Goal: Task Accomplishment & Management: Use online tool/utility

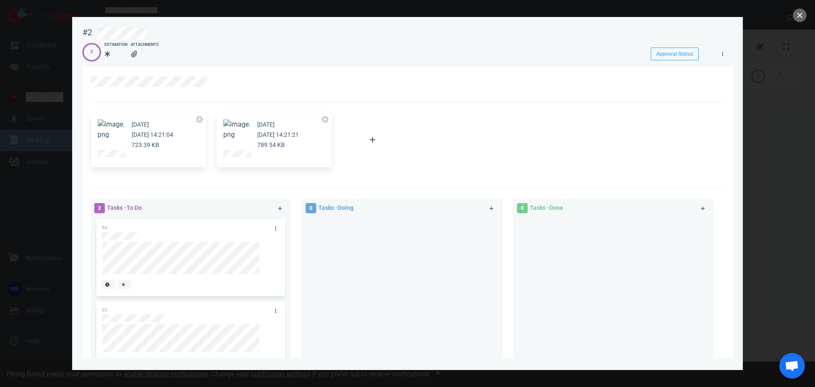
click at [28, 124] on div at bounding box center [407, 193] width 815 height 387
click at [800, 16] on button "close" at bounding box center [800, 15] width 14 height 14
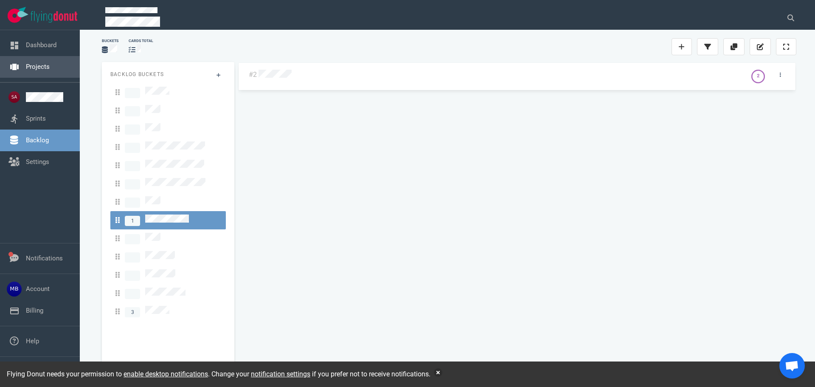
click at [47, 68] on link "Projects" at bounding box center [38, 67] width 24 height 8
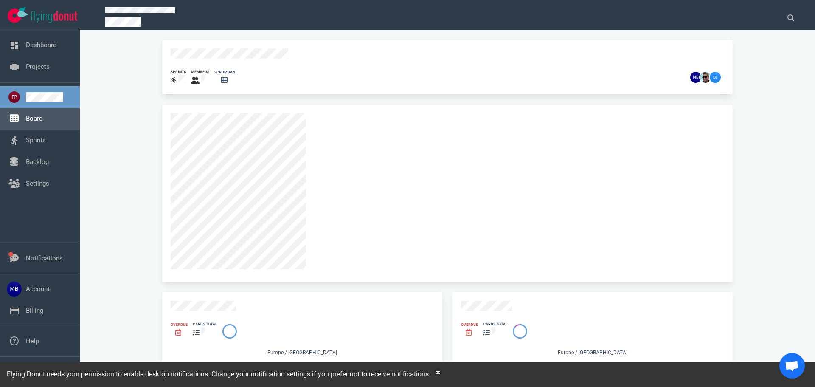
click at [42, 118] on link "Board" at bounding box center [34, 119] width 17 height 8
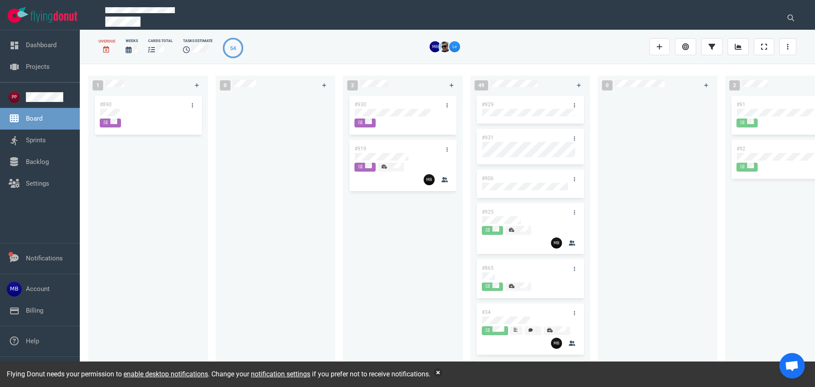
drag, startPoint x: 399, startPoint y: 219, endPoint x: 395, endPoint y: 213, distance: 7.4
click at [399, 220] on div "#930 #919" at bounding box center [402, 231] width 109 height 275
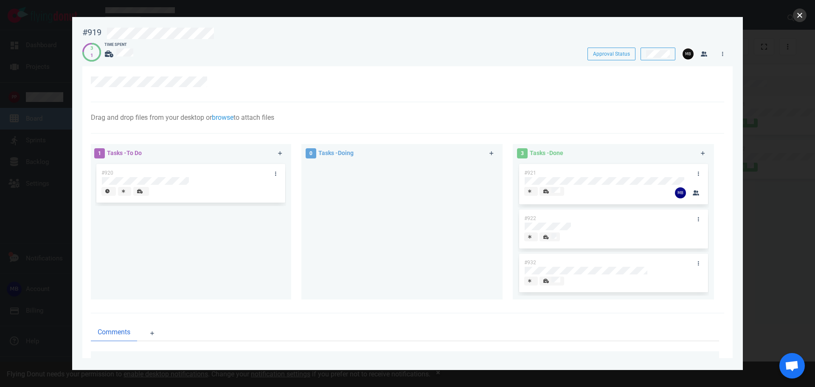
click at [799, 10] on button "close" at bounding box center [800, 15] width 14 height 14
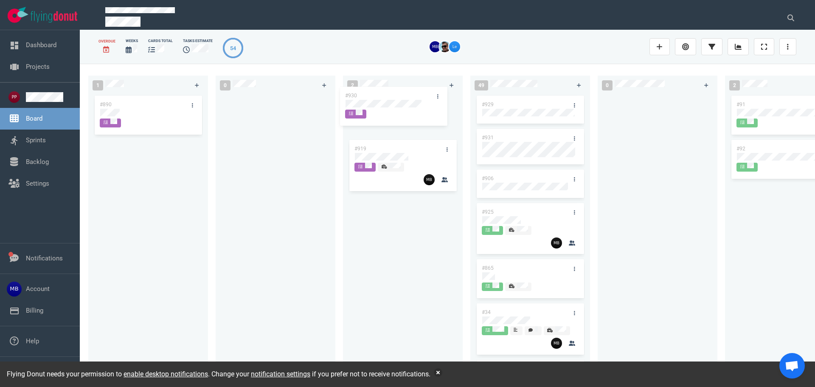
drag, startPoint x: 411, startPoint y: 106, endPoint x: 401, endPoint y: 97, distance: 12.9
click at [401, 97] on div "#930 #919 #930" at bounding box center [402, 231] width 109 height 275
click at [452, 84] on icon at bounding box center [451, 85] width 5 height 5
click at [400, 112] on div at bounding box center [403, 113] width 96 height 8
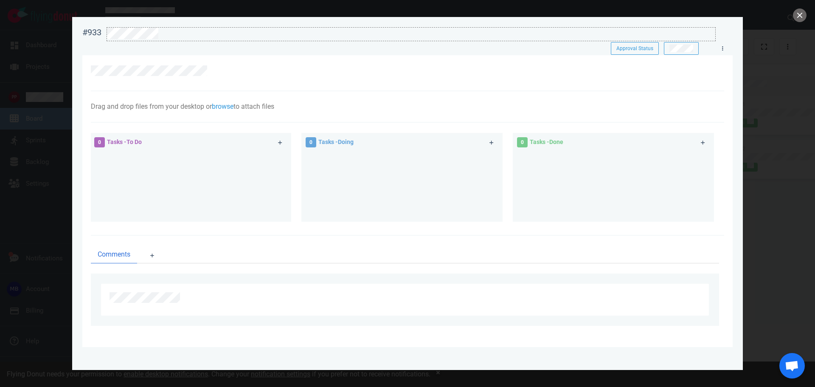
click at [180, 39] on div at bounding box center [411, 33] width 608 height 11
click at [95, 37] on div "#933 Approval Status" at bounding box center [407, 32] width 660 height 21
click at [279, 143] on icon at bounding box center [280, 143] width 5 height 5
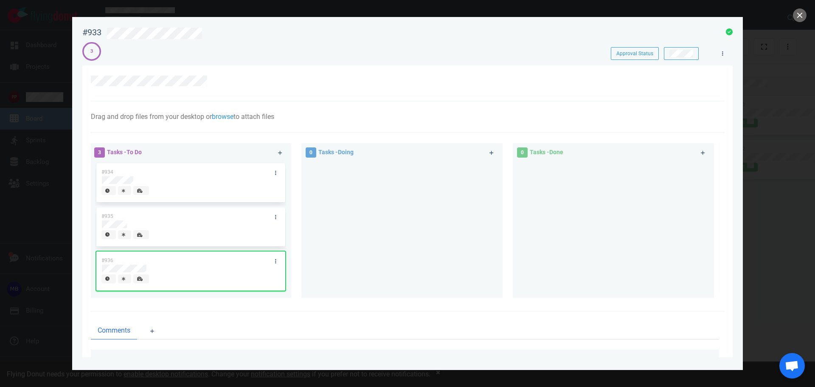
drag, startPoint x: 251, startPoint y: 168, endPoint x: 367, endPoint y: 175, distance: 116.9
click at [367, 175] on div "3 Tasks - To Do #934 #935 #936 0 Tasks - Doing 0 Tasks - Done" at bounding box center [405, 221] width 638 height 167
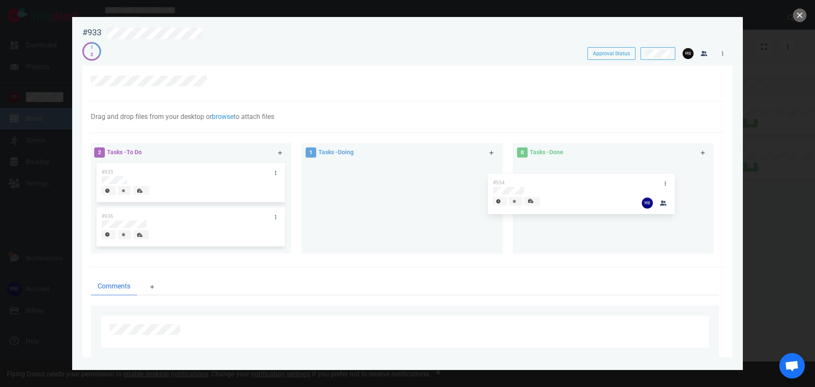
drag, startPoint x: 375, startPoint y: 172, endPoint x: 565, endPoint y: 179, distance: 190.2
click at [578, 182] on div "2 Tasks - To Do #935 #936 1 Tasks - Doing #934 #934 0 Tasks - Done" at bounding box center [405, 199] width 638 height 123
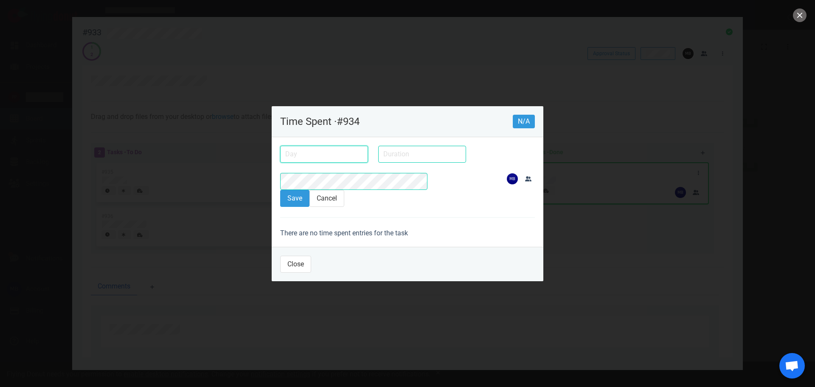
click at [292, 160] on input "text" at bounding box center [324, 154] width 88 height 17
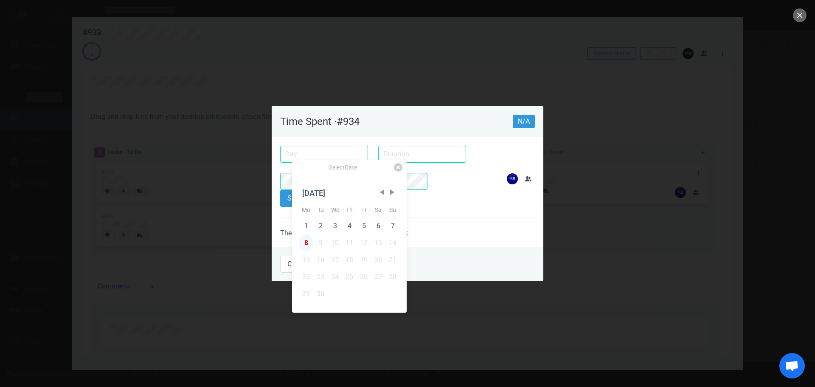
click at [308, 240] on div "8" at bounding box center [306, 242] width 14 height 17
type input "[DATE]"
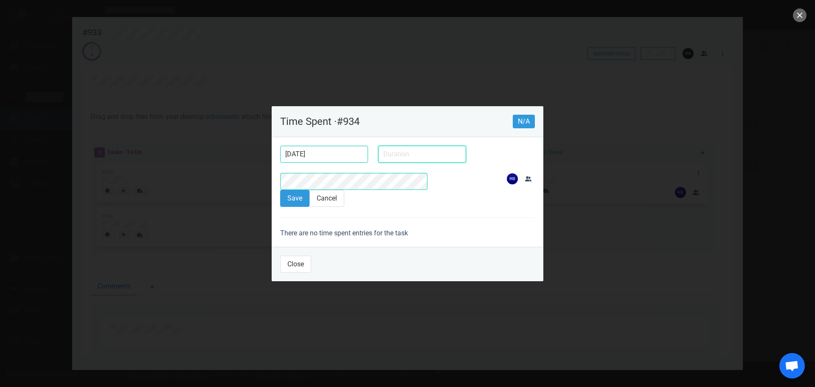
click at [378, 158] on input "text" at bounding box center [422, 154] width 88 height 17
type input "10m"
click at [280, 190] on button "Save" at bounding box center [294, 198] width 29 height 17
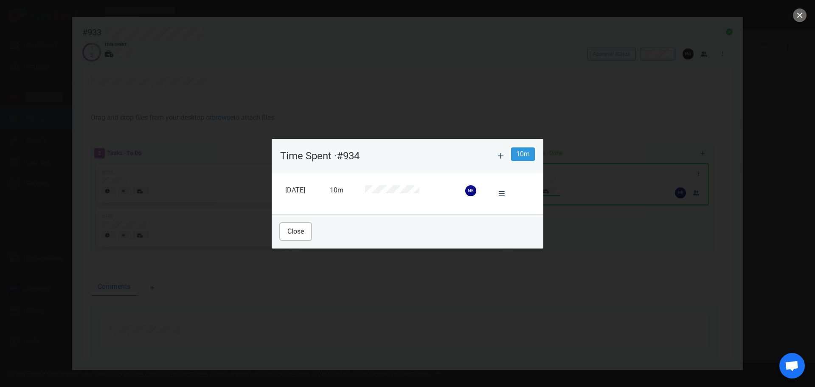
click at [283, 229] on button "Close" at bounding box center [295, 231] width 31 height 17
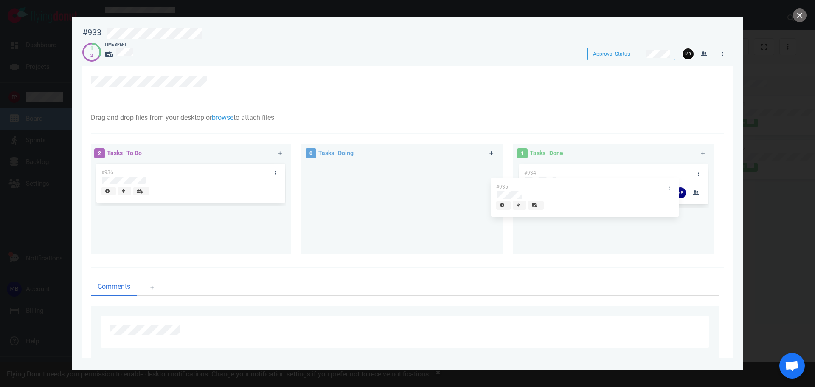
drag, startPoint x: 196, startPoint y: 186, endPoint x: 591, endPoint y: 201, distance: 395.7
click at [591, 201] on div "2 Tasks - To Do #935 #936 #935 0 Tasks - Doing 1 Tasks - Done #934" at bounding box center [405, 200] width 638 height 123
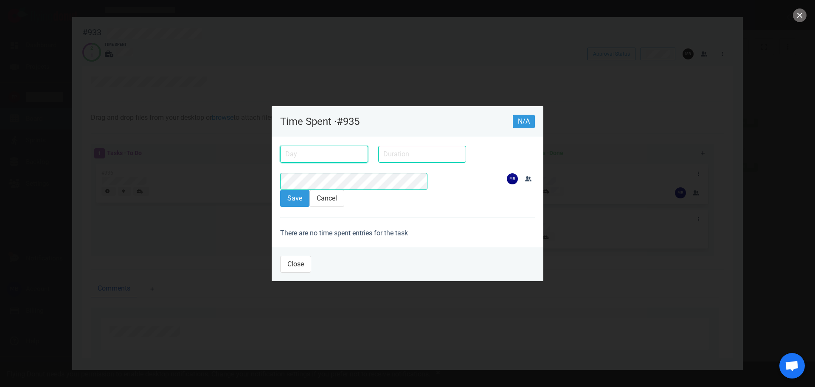
click at [280, 160] on input "text" at bounding box center [324, 154] width 88 height 17
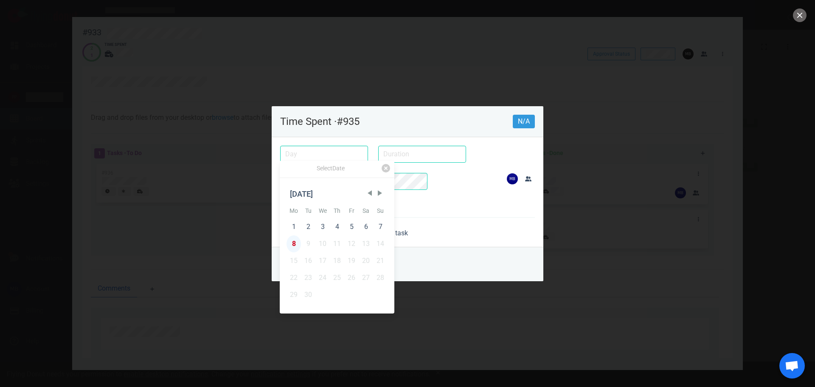
click at [300, 241] on div "8" at bounding box center [293, 243] width 14 height 17
type input "[DATE]"
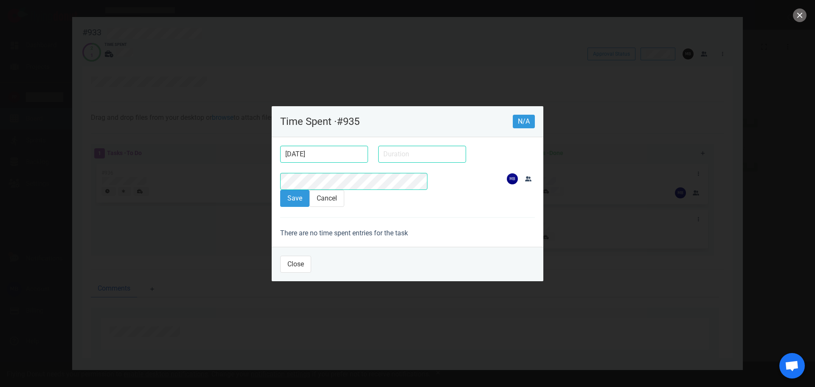
click at [320, 144] on section "[DATE]" at bounding box center [407, 167] width 255 height 54
click at [373, 168] on div at bounding box center [422, 153] width 98 height 27
click at [378, 163] on input "text" at bounding box center [422, 154] width 88 height 17
type input "5m"
click at [280, 190] on button "Save" at bounding box center [294, 198] width 29 height 17
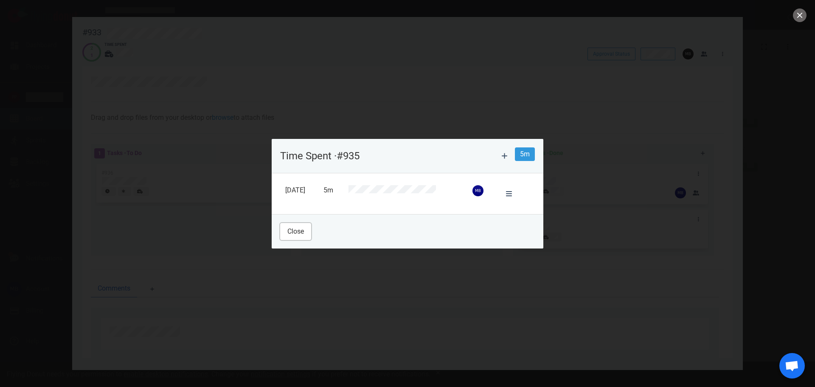
click at [280, 228] on button "Close" at bounding box center [295, 231] width 31 height 17
click at [512, 193] on icon at bounding box center [509, 193] width 6 height 5
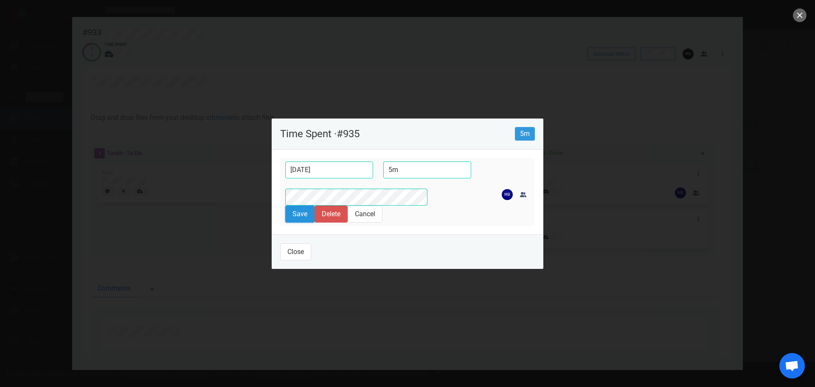
click at [285, 205] on button "Save" at bounding box center [299, 213] width 29 height 17
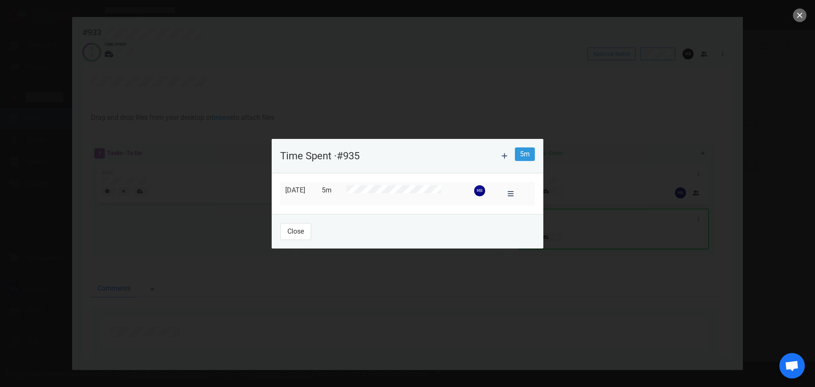
click at [275, 238] on footer "Close" at bounding box center [408, 231] width 272 height 34
click at [280, 236] on button "Close" at bounding box center [295, 231] width 31 height 17
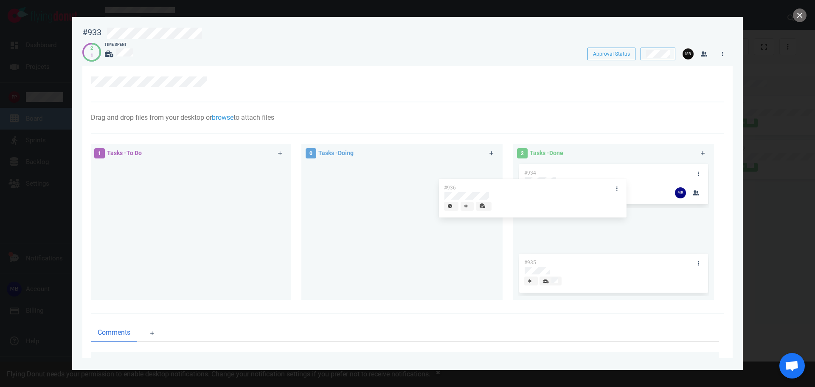
drag, startPoint x: 222, startPoint y: 177, endPoint x: 626, endPoint y: 182, distance: 403.6
click at [626, 182] on div "1 Tasks - To Do #936 #936 0 Tasks - Doing 2 Tasks - Done #934 #935" at bounding box center [405, 223] width 638 height 169
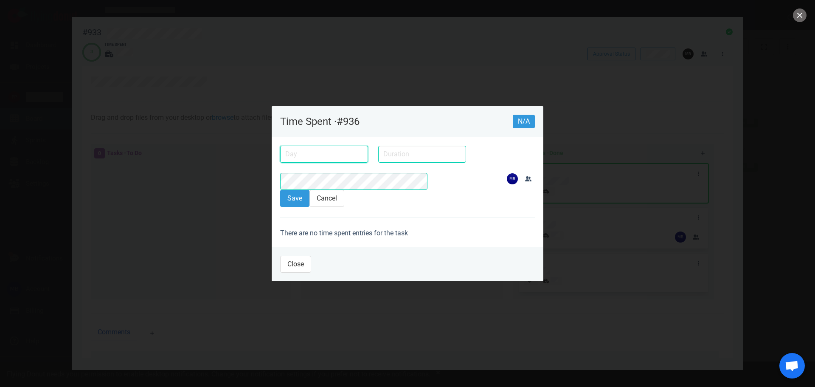
click at [301, 152] on input "text" at bounding box center [324, 154] width 88 height 17
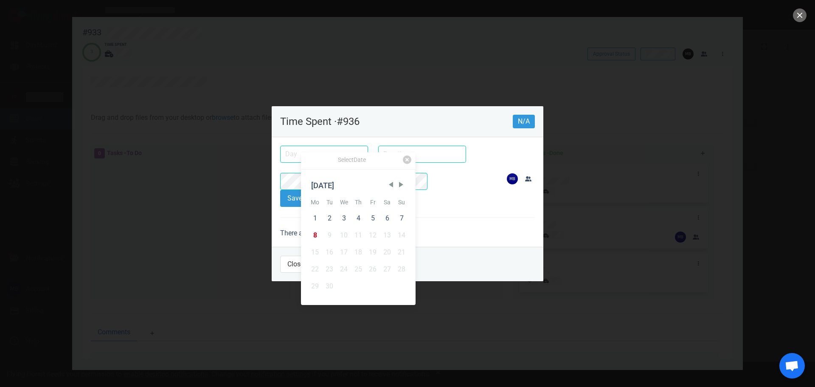
click at [318, 232] on div "8" at bounding box center [315, 235] width 14 height 17
type input "[DATE]"
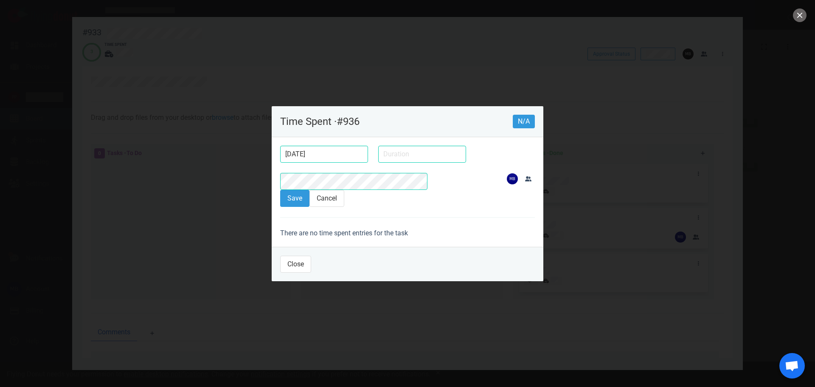
click at [373, 167] on div at bounding box center [422, 153] width 98 height 27
type input "15m"
click at [280, 190] on button "Save" at bounding box center [294, 198] width 29 height 17
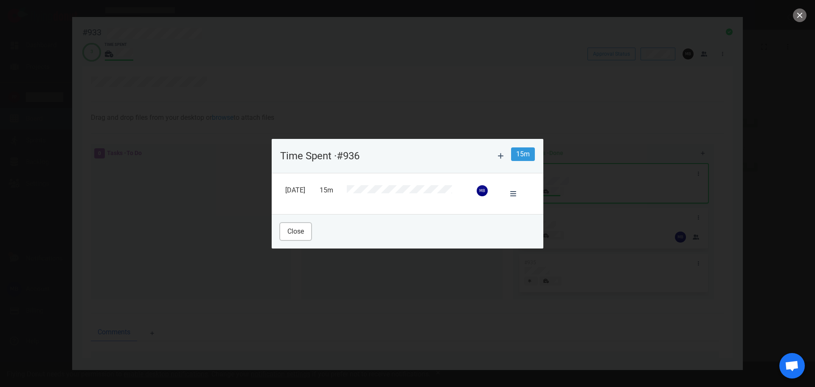
click at [280, 228] on button "Close" at bounding box center [295, 231] width 31 height 17
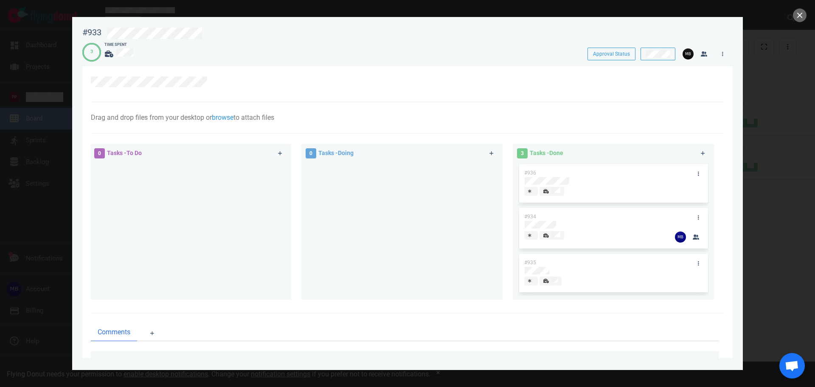
click at [792, 14] on div at bounding box center [407, 193] width 815 height 387
click at [796, 17] on button "close" at bounding box center [800, 15] width 14 height 14
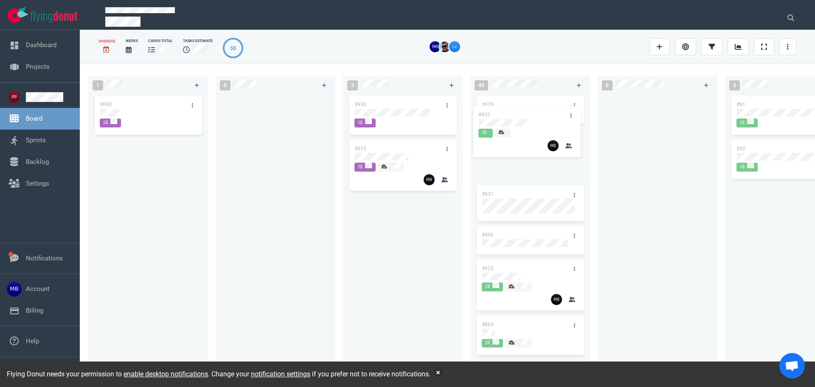
click at [528, 110] on div "1 #890 0 3 #933 #930 #919 #933 49 #929 #931 #906 #925 #865 #34 #426 #870 #860 #…" at bounding box center [447, 225] width 735 height 322
